Goal: Complete application form

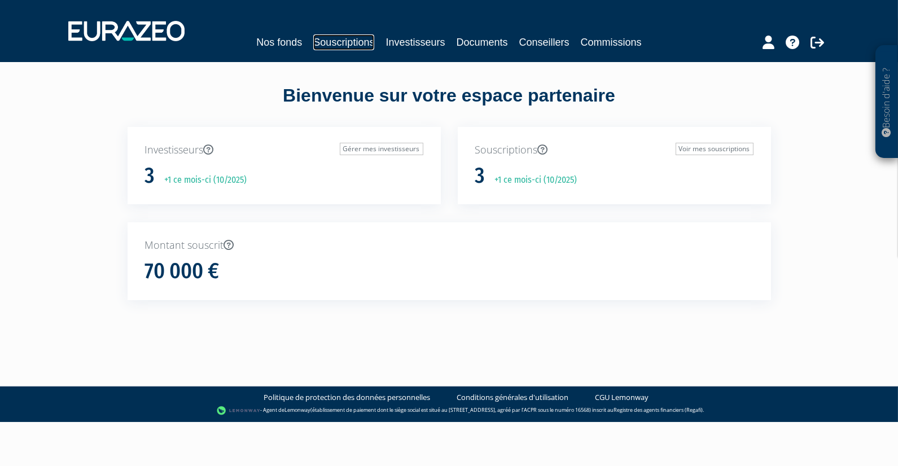
click at [362, 41] on link "Souscriptions" at bounding box center [343, 42] width 61 height 16
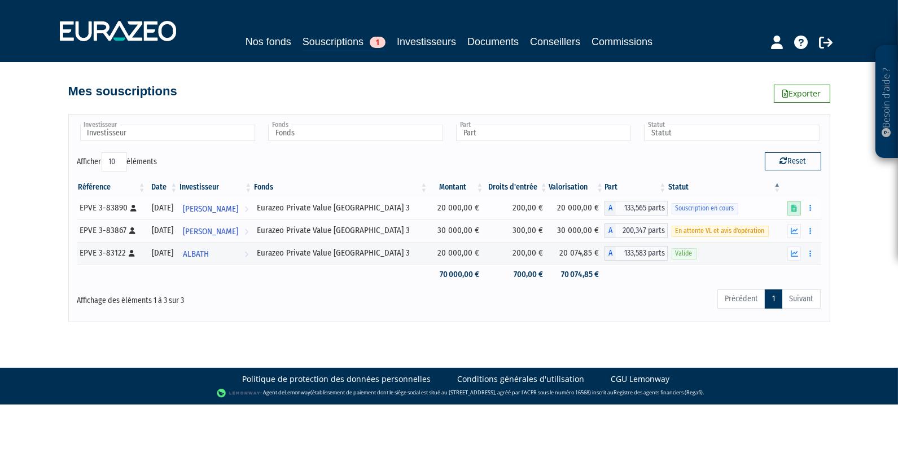
click at [795, 209] on icon at bounding box center [794, 208] width 6 height 7
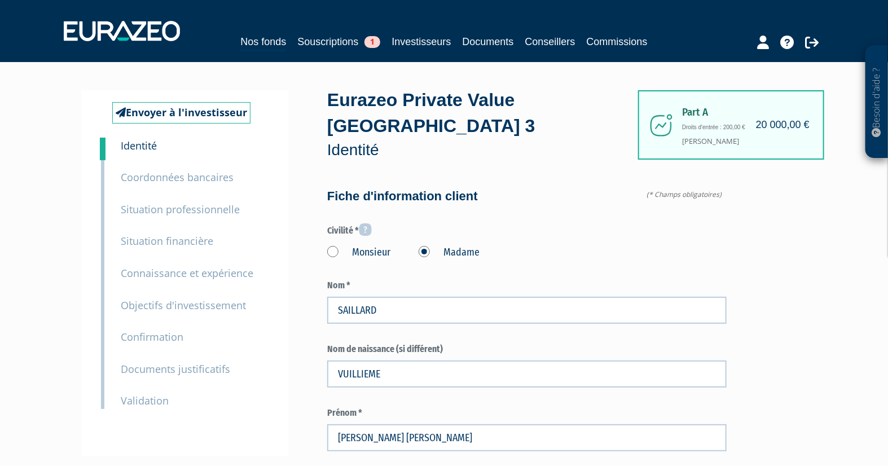
click at [173, 369] on small "Documents justificatifs" at bounding box center [176, 369] width 110 height 14
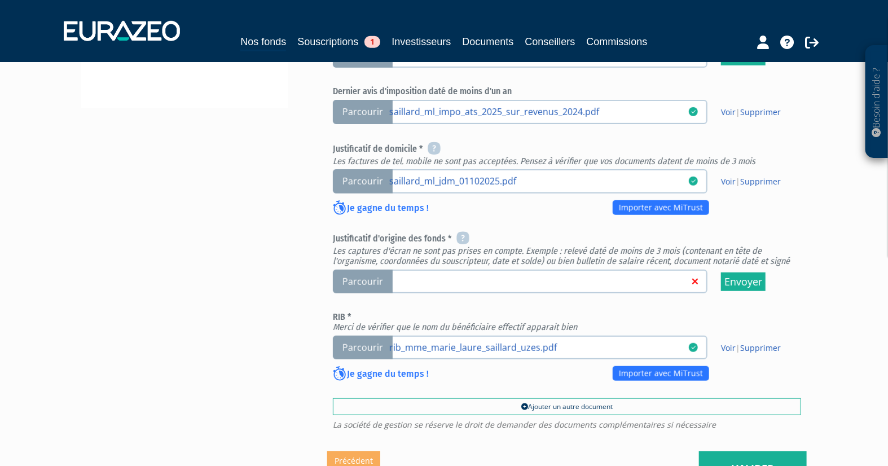
scroll to position [376, 0]
click at [369, 281] on span "Parcourir" at bounding box center [363, 282] width 60 height 24
drag, startPoint x: 369, startPoint y: 281, endPoint x: 360, endPoint y: 280, distance: 9.0
click at [360, 280] on span "Parcourir" at bounding box center [363, 282] width 60 height 24
click at [0, 0] on input "Parcourir" at bounding box center [0, 0] width 0 height 0
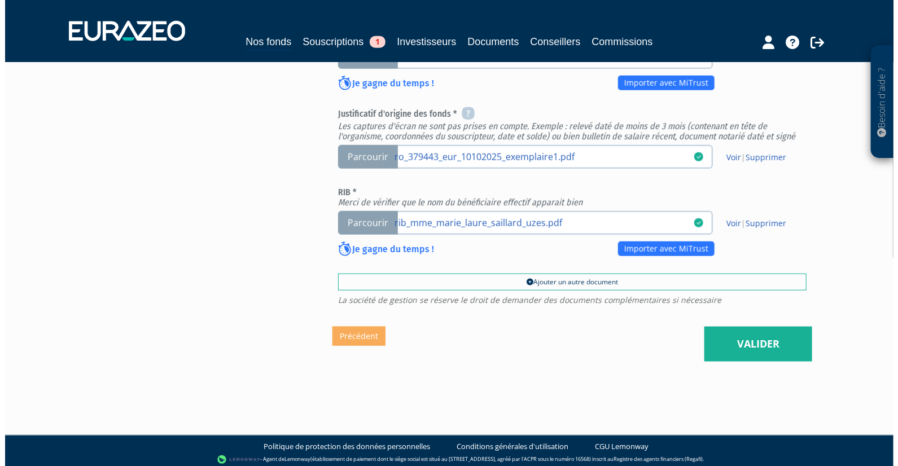
scroll to position [502, 0]
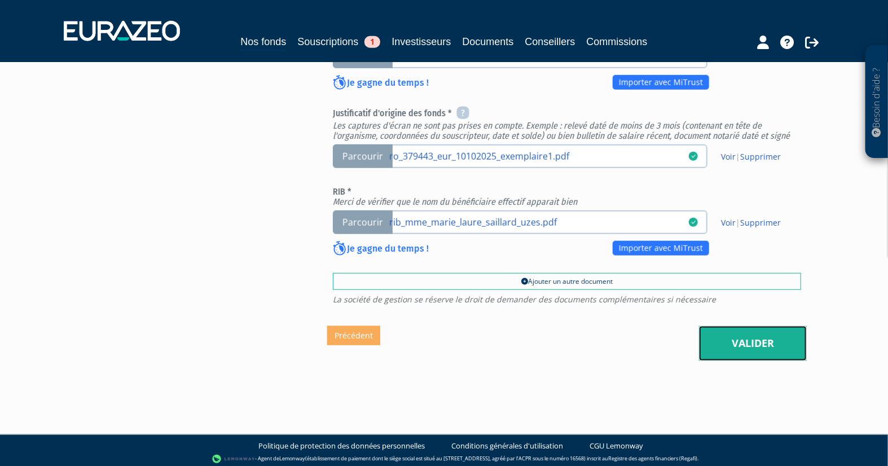
click at [755, 338] on link "Valider" at bounding box center [753, 343] width 108 height 35
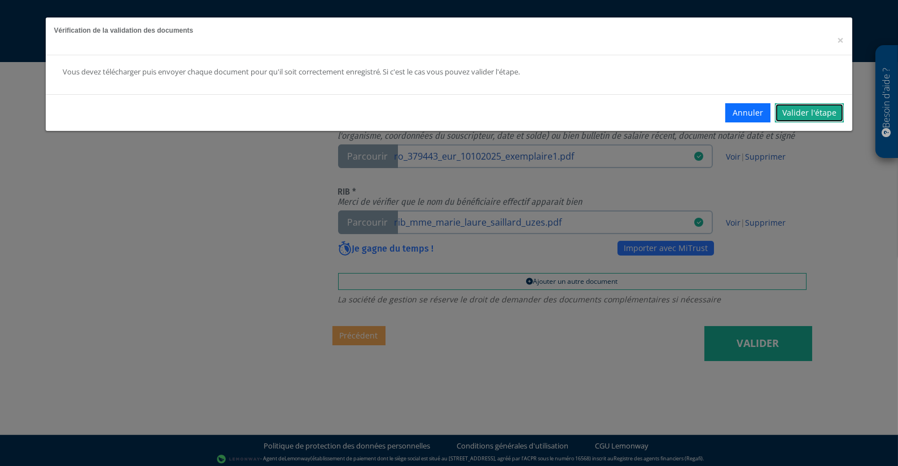
click at [807, 116] on link "Valider l'étape" at bounding box center [809, 112] width 69 height 19
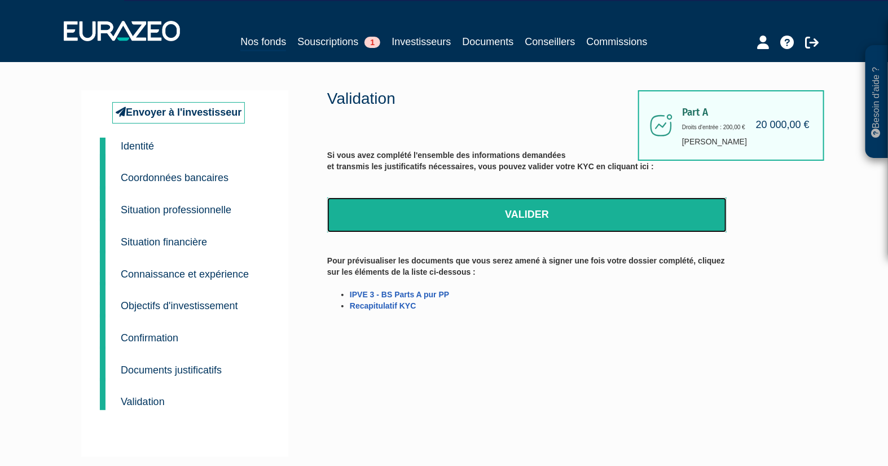
click at [521, 219] on link "Valider" at bounding box center [527, 215] width 400 height 35
click at [523, 218] on link "Valider" at bounding box center [527, 215] width 400 height 35
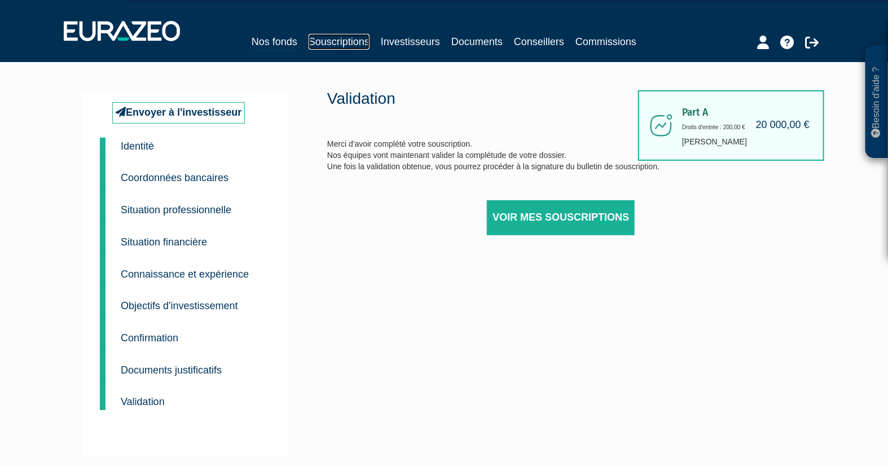
click at [356, 43] on link "Souscriptions" at bounding box center [339, 42] width 61 height 16
